Goal: Obtain resource: Download file/media

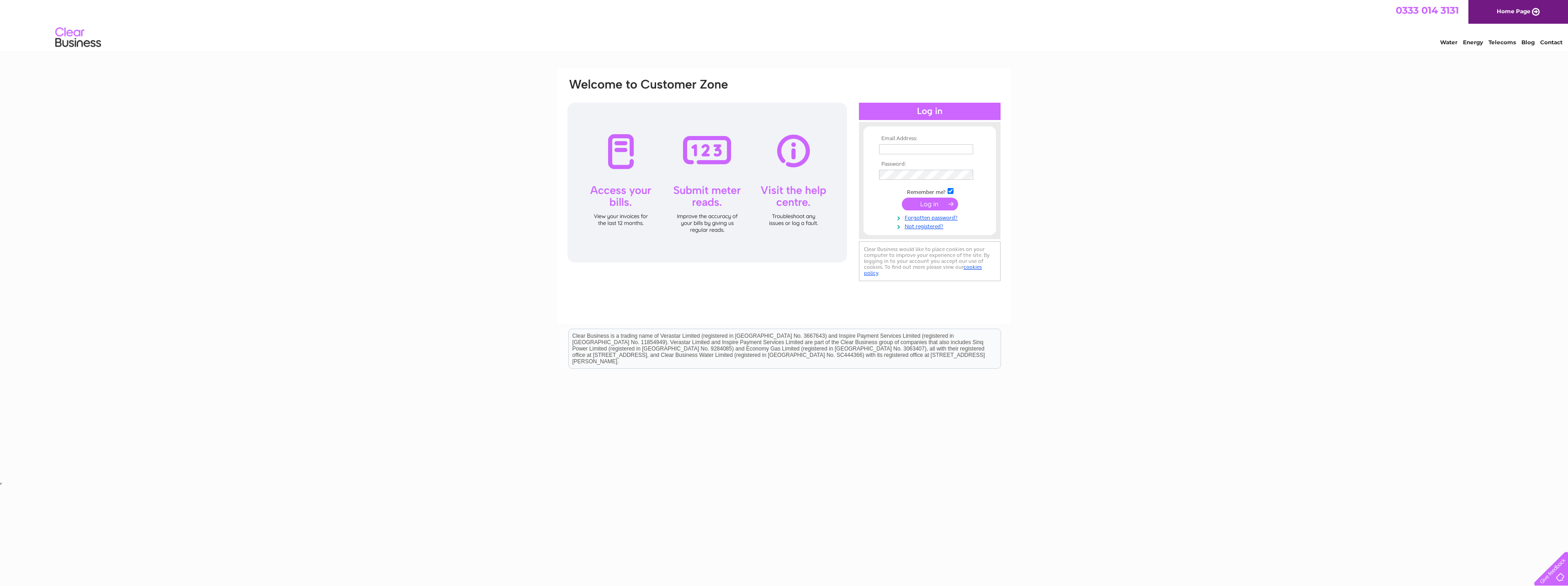
type input "[PERSON_NAME][EMAIL_ADDRESS][PERSON_NAME][DOMAIN_NAME]"
click at [942, 206] on input "submit" at bounding box center [930, 203] width 56 height 12
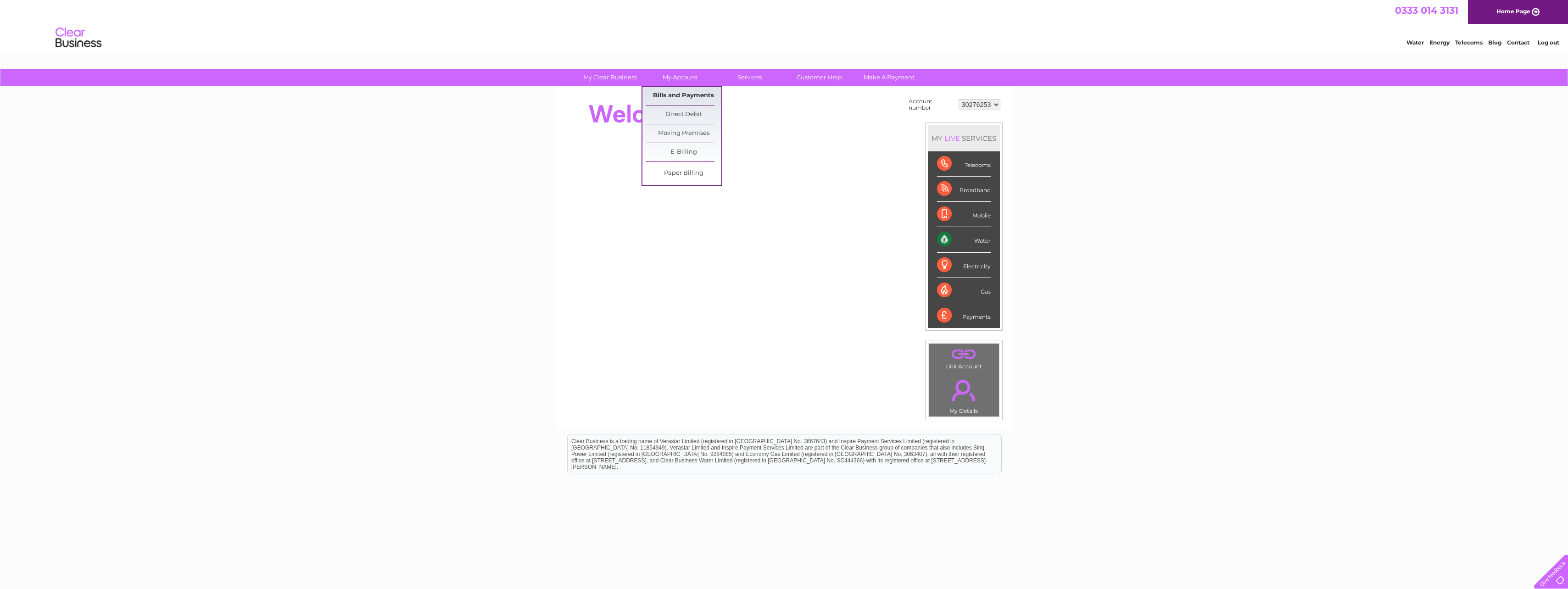
click at [680, 93] on link "Bills and Payments" at bounding box center [683, 96] width 76 height 18
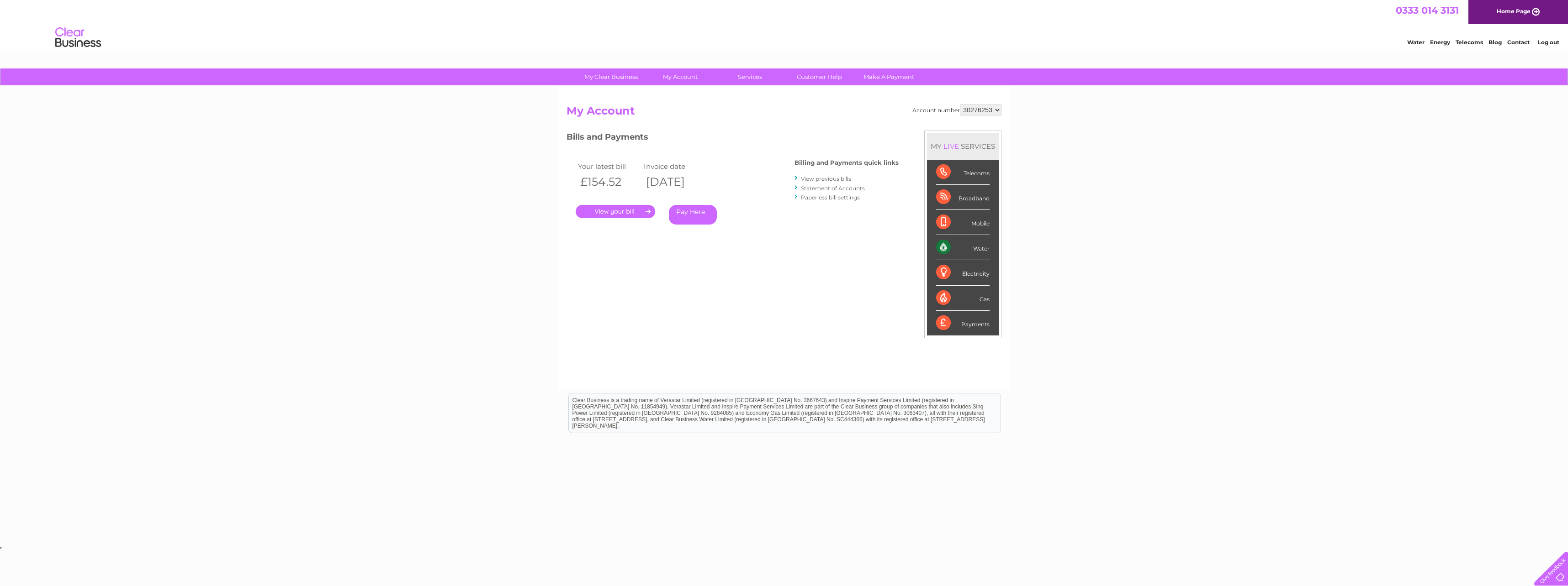
click at [593, 211] on link "." at bounding box center [615, 211] width 80 height 13
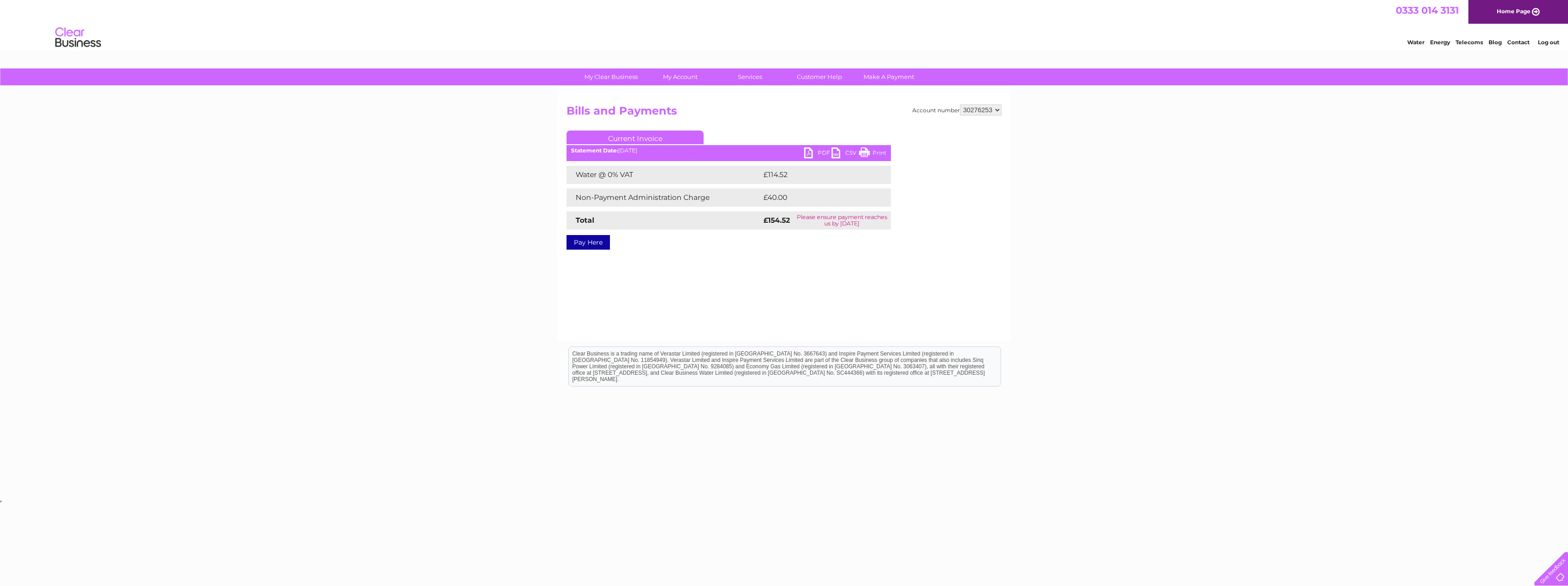
click at [883, 151] on link "Print" at bounding box center [872, 154] width 27 height 13
click at [812, 155] on link "PDF" at bounding box center [817, 154] width 27 height 13
click at [806, 155] on link "PDF" at bounding box center [817, 154] width 27 height 13
